Goal: Book appointment/travel/reservation

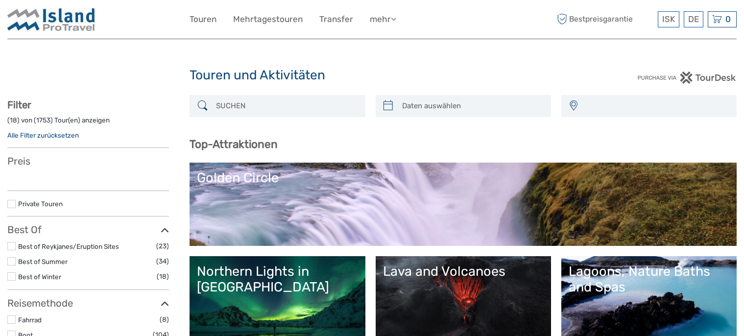
select select
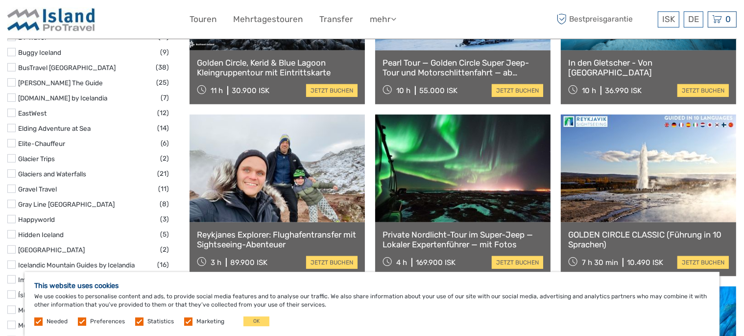
scroll to position [776, 0]
click at [471, 176] on link at bounding box center [462, 169] width 175 height 108
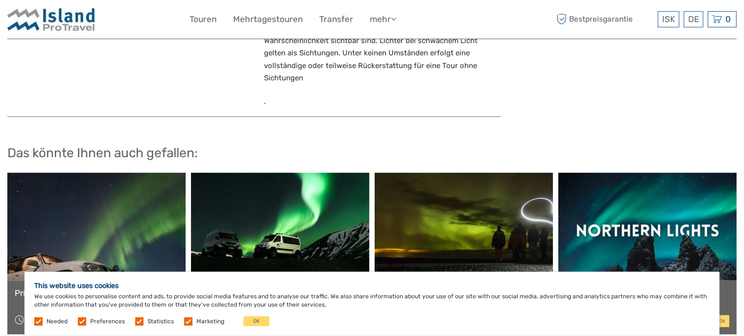
scroll to position [983, 0]
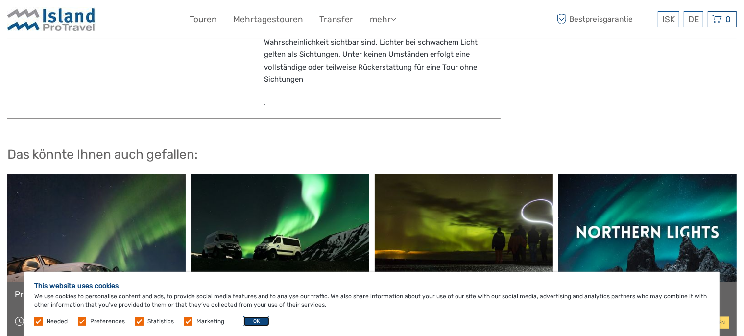
click at [250, 320] on button "OK" at bounding box center [257, 322] width 26 height 10
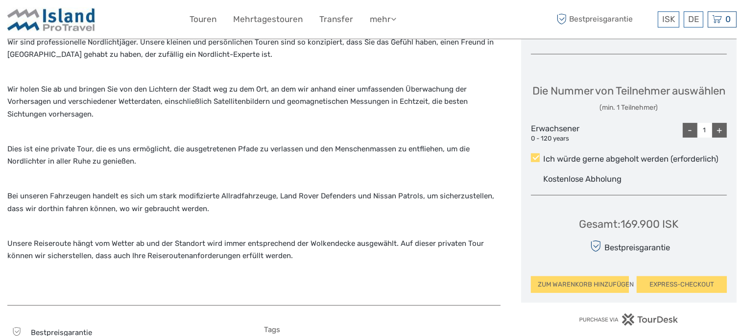
scroll to position [362, 0]
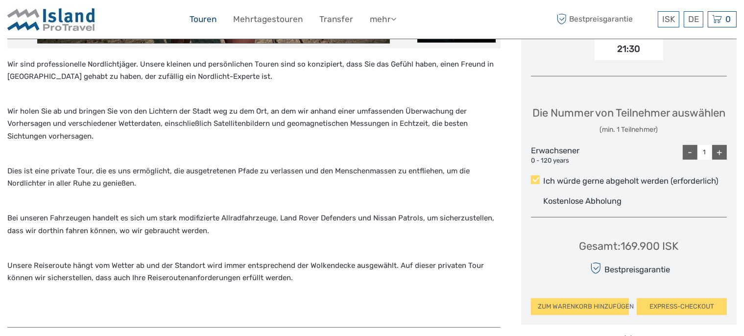
click at [201, 18] on link "Touren" at bounding box center [203, 19] width 27 height 14
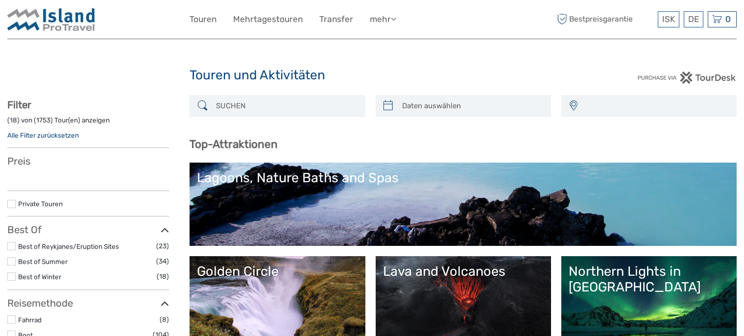
select select
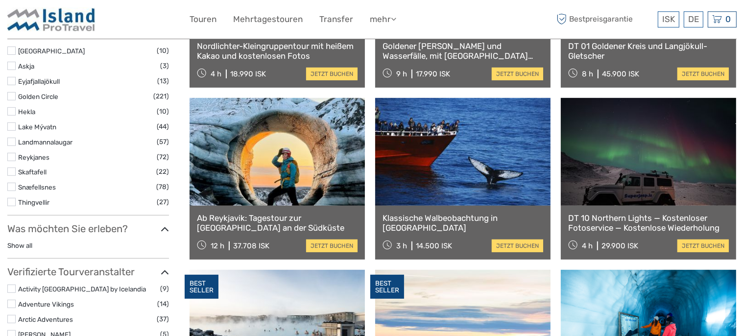
scroll to position [466, 0]
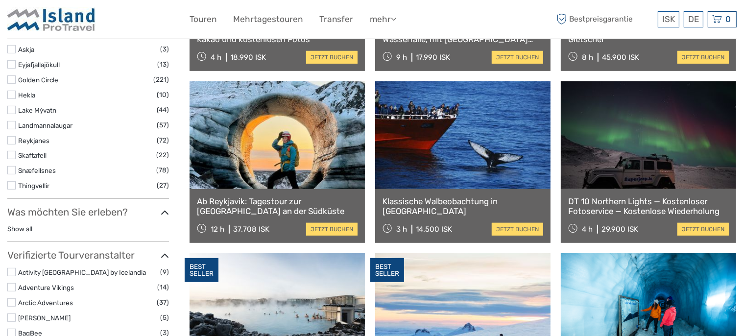
click at [278, 175] on link at bounding box center [277, 135] width 175 height 108
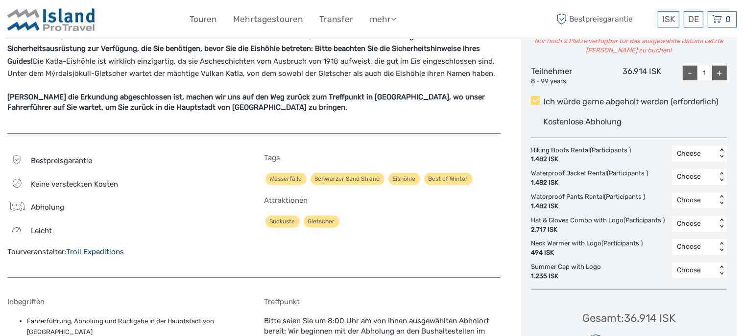
scroll to position [466, 0]
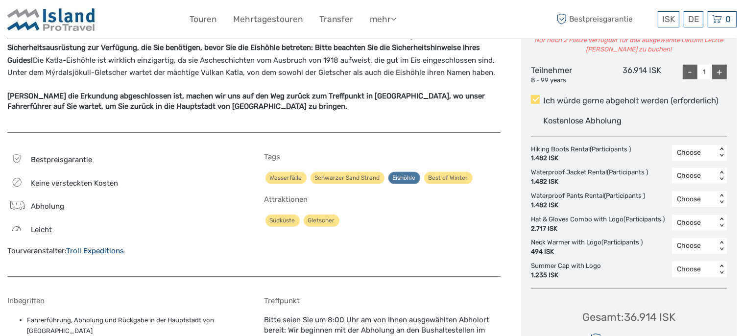
click at [401, 177] on link "Eishöhle" at bounding box center [405, 178] width 32 height 12
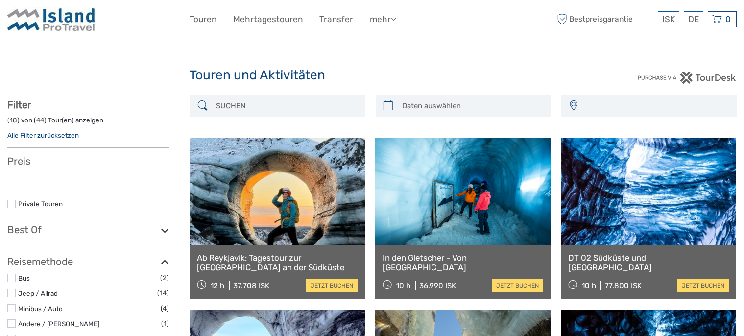
select select
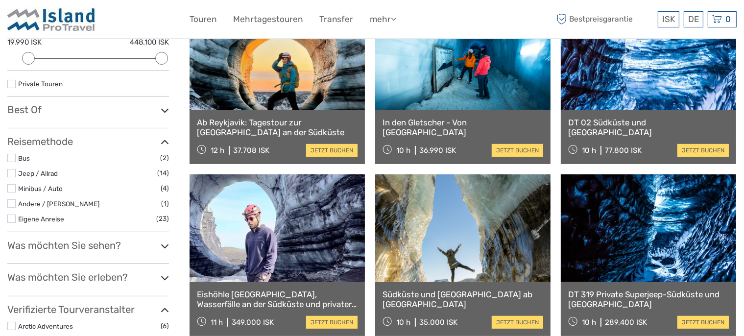
scroll to position [155, 0]
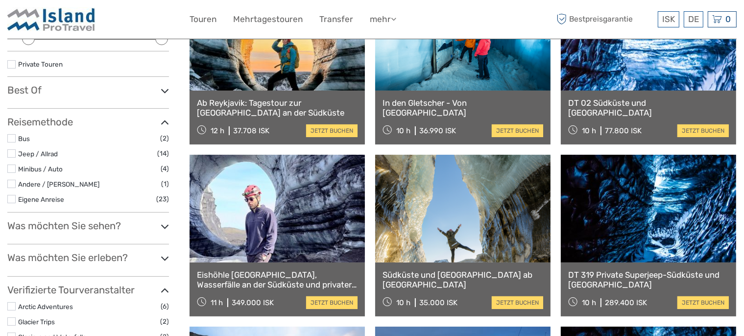
click at [632, 236] on link at bounding box center [648, 209] width 175 height 108
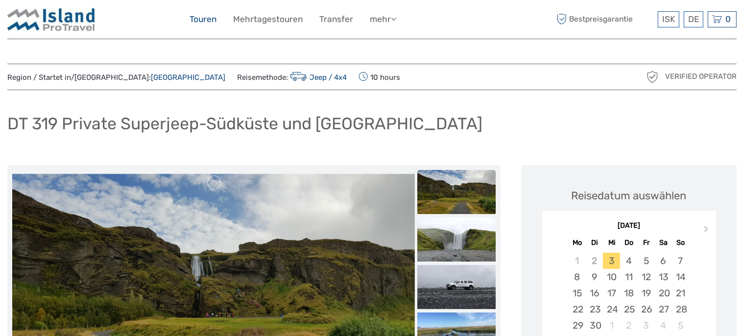
click at [203, 23] on link "Touren" at bounding box center [203, 19] width 27 height 14
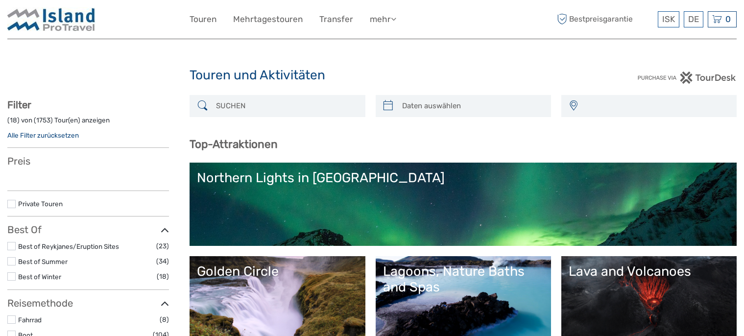
select select
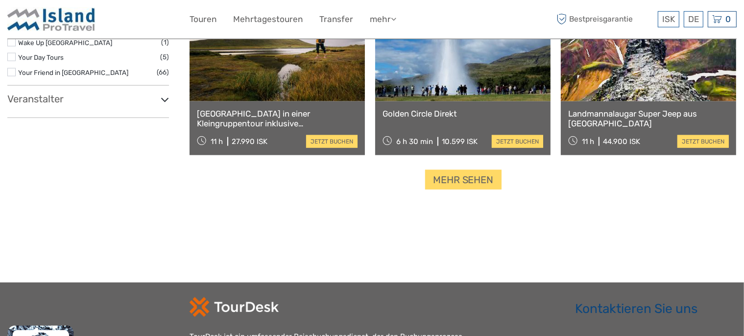
scroll to position [1242, 0]
click at [435, 178] on link "Mehr sehen" at bounding box center [463, 180] width 76 height 20
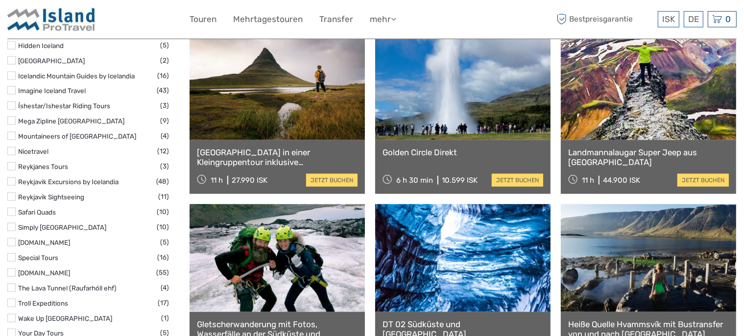
scroll to position [983, 0]
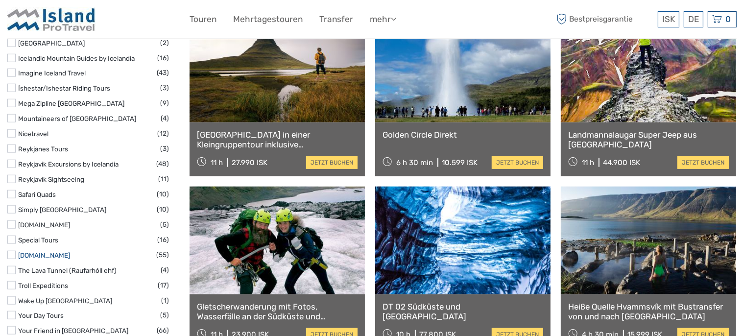
click at [36, 252] on link "[DOMAIN_NAME]" at bounding box center [44, 255] width 52 height 8
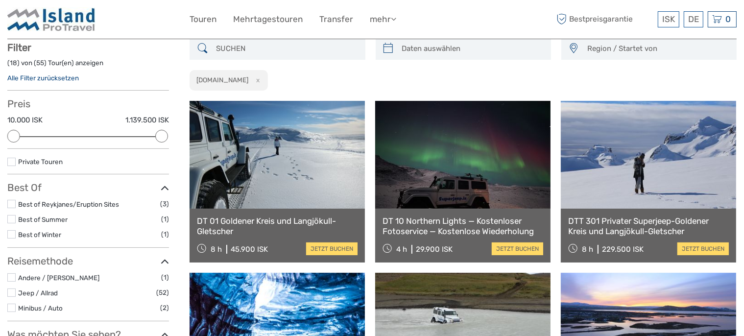
scroll to position [55, 0]
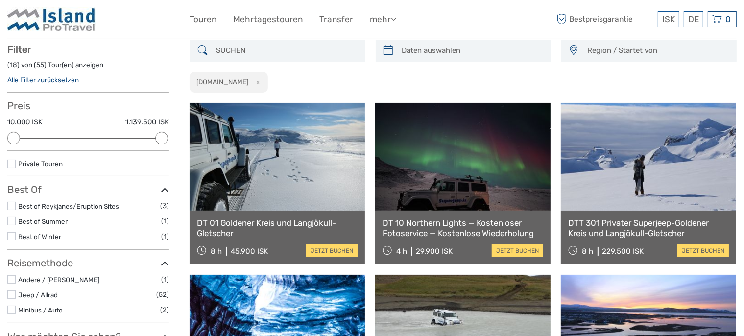
click at [472, 189] on link at bounding box center [462, 157] width 175 height 108
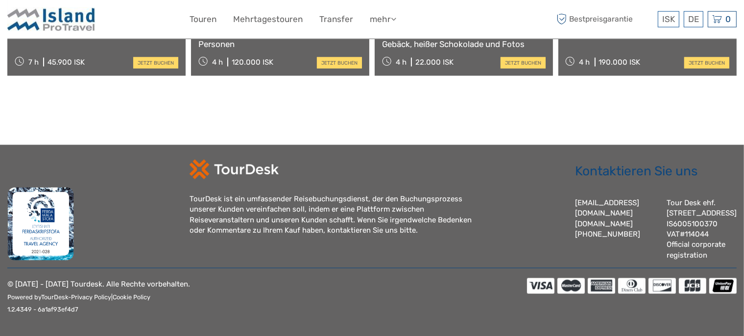
scroll to position [1505, 0]
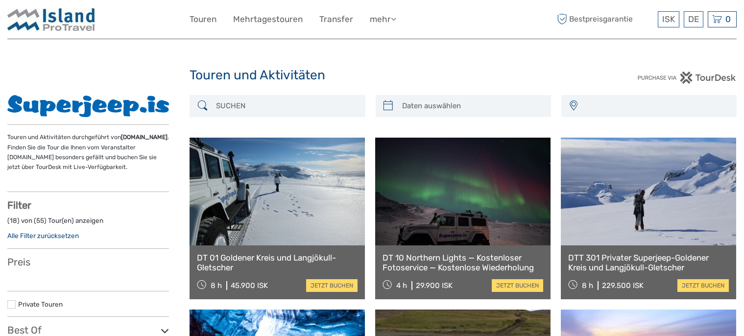
select select
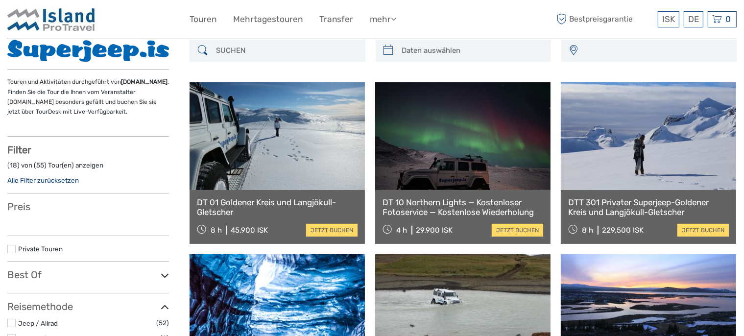
select select
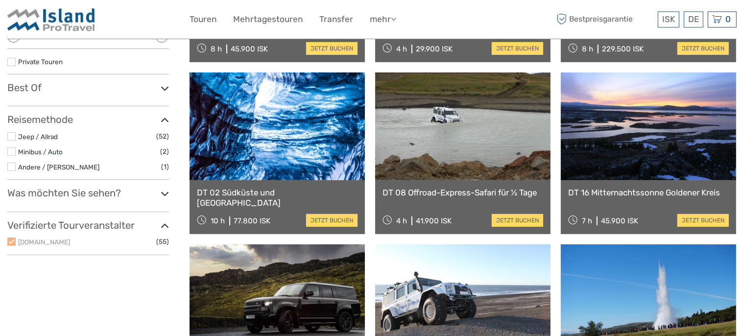
scroll to position [263, 0]
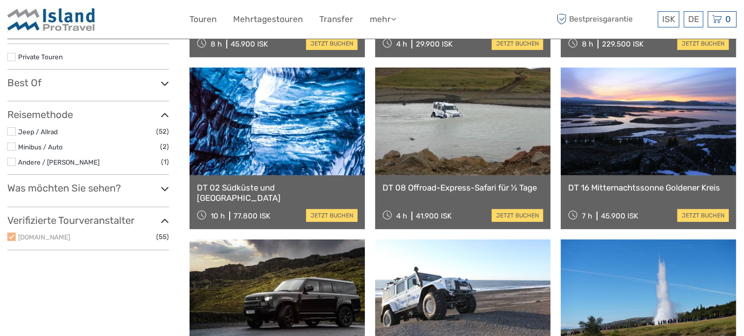
click at [256, 156] on link at bounding box center [277, 122] width 175 height 108
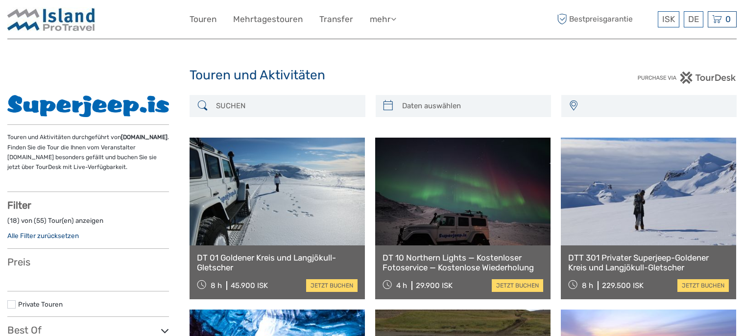
select select
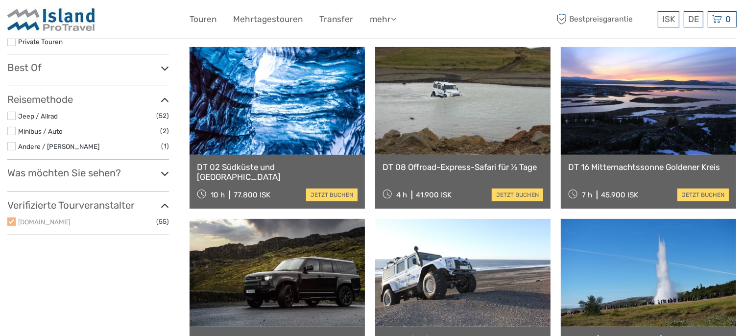
select select
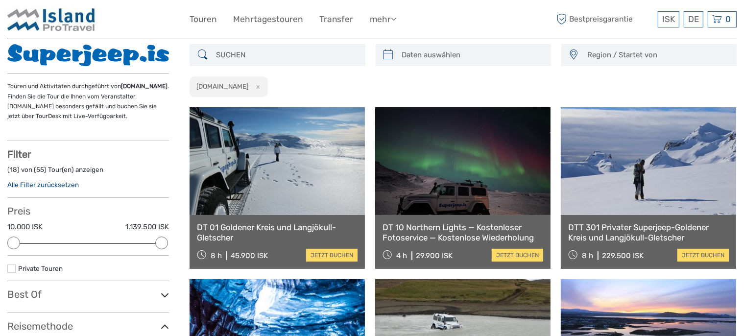
scroll to position [4, 0]
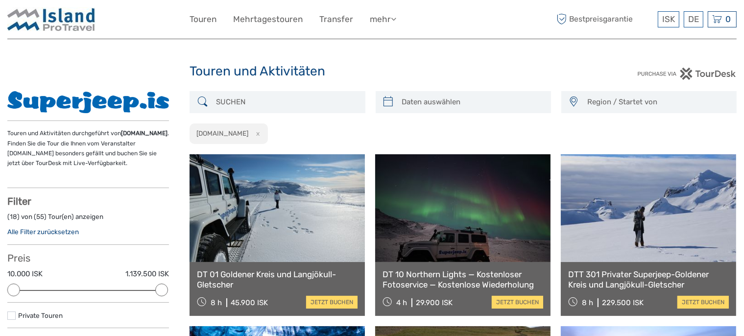
click at [269, 103] on input "search" at bounding box center [286, 102] width 148 height 17
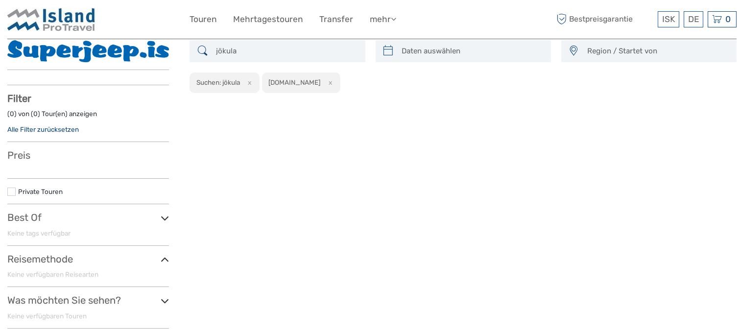
scroll to position [55, 0]
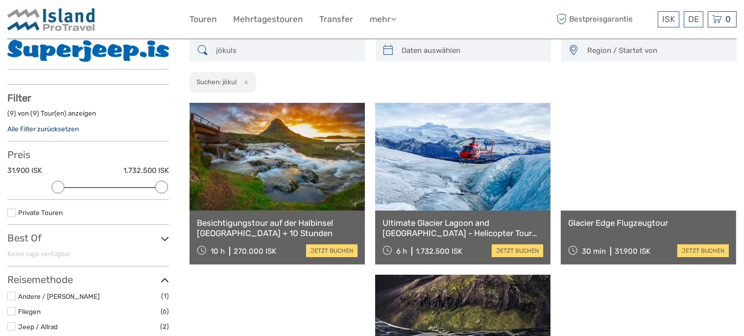
type input "jökulsa"
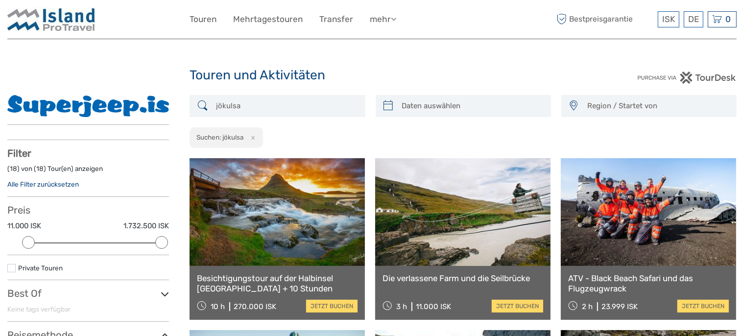
scroll to position [55, 0]
